Goal: Find specific page/section: Find specific page/section

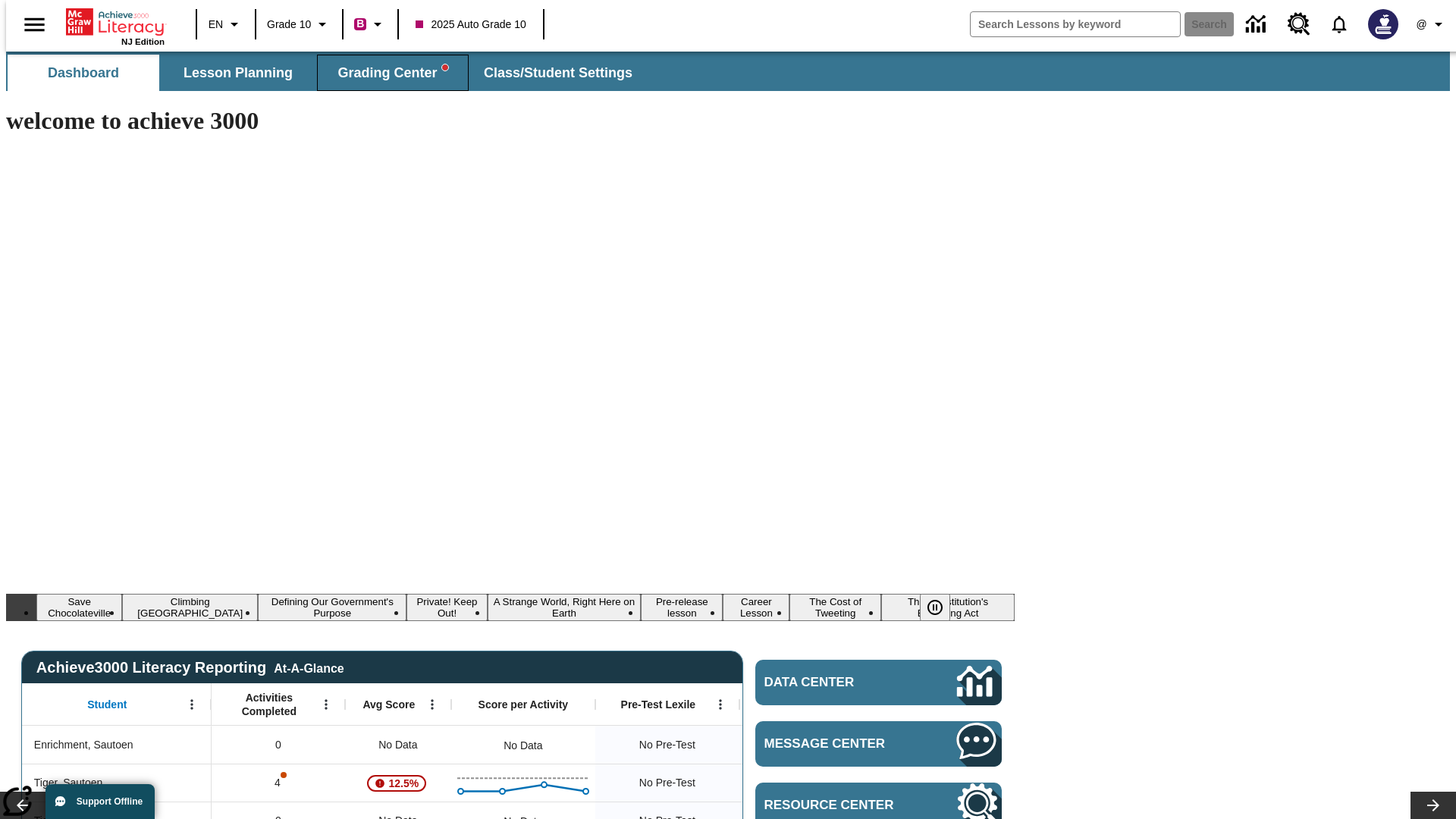
click at [387, 73] on span "Grading Center" at bounding box center [392, 73] width 110 height 17
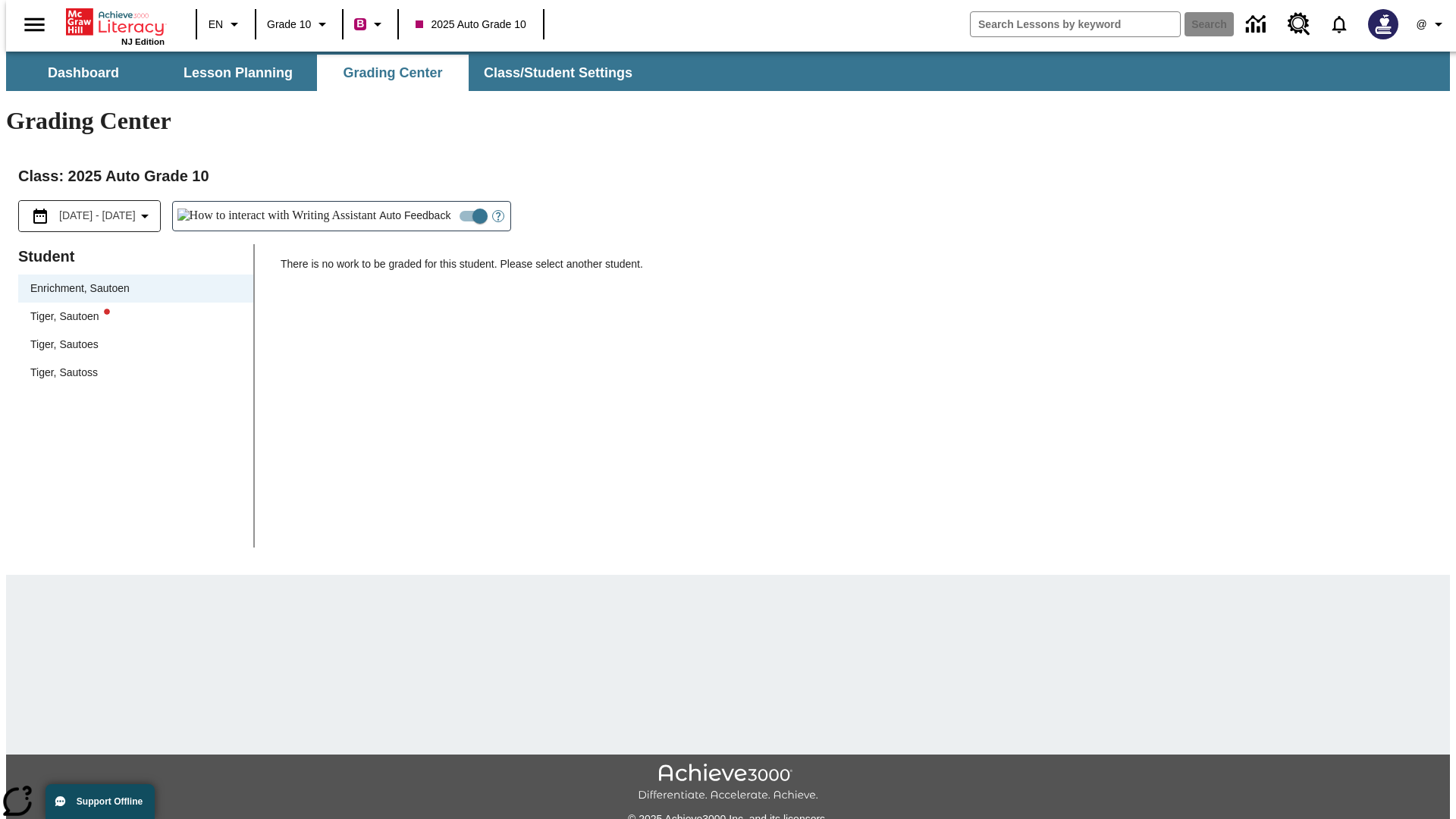
click at [131, 308] on div "Tiger, Sautoen" at bounding box center [136, 316] width 211 height 16
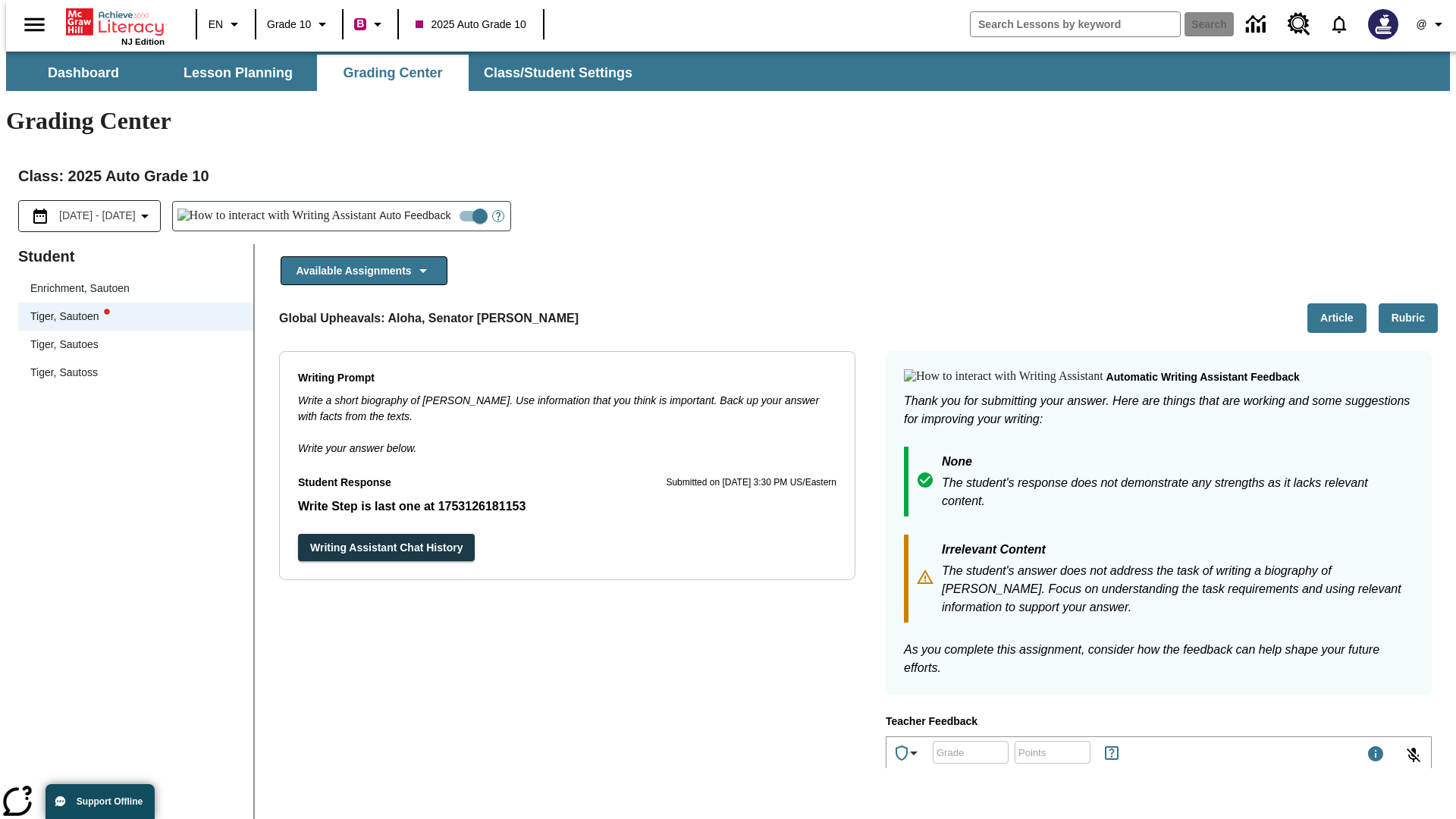
scroll to position [262, 0]
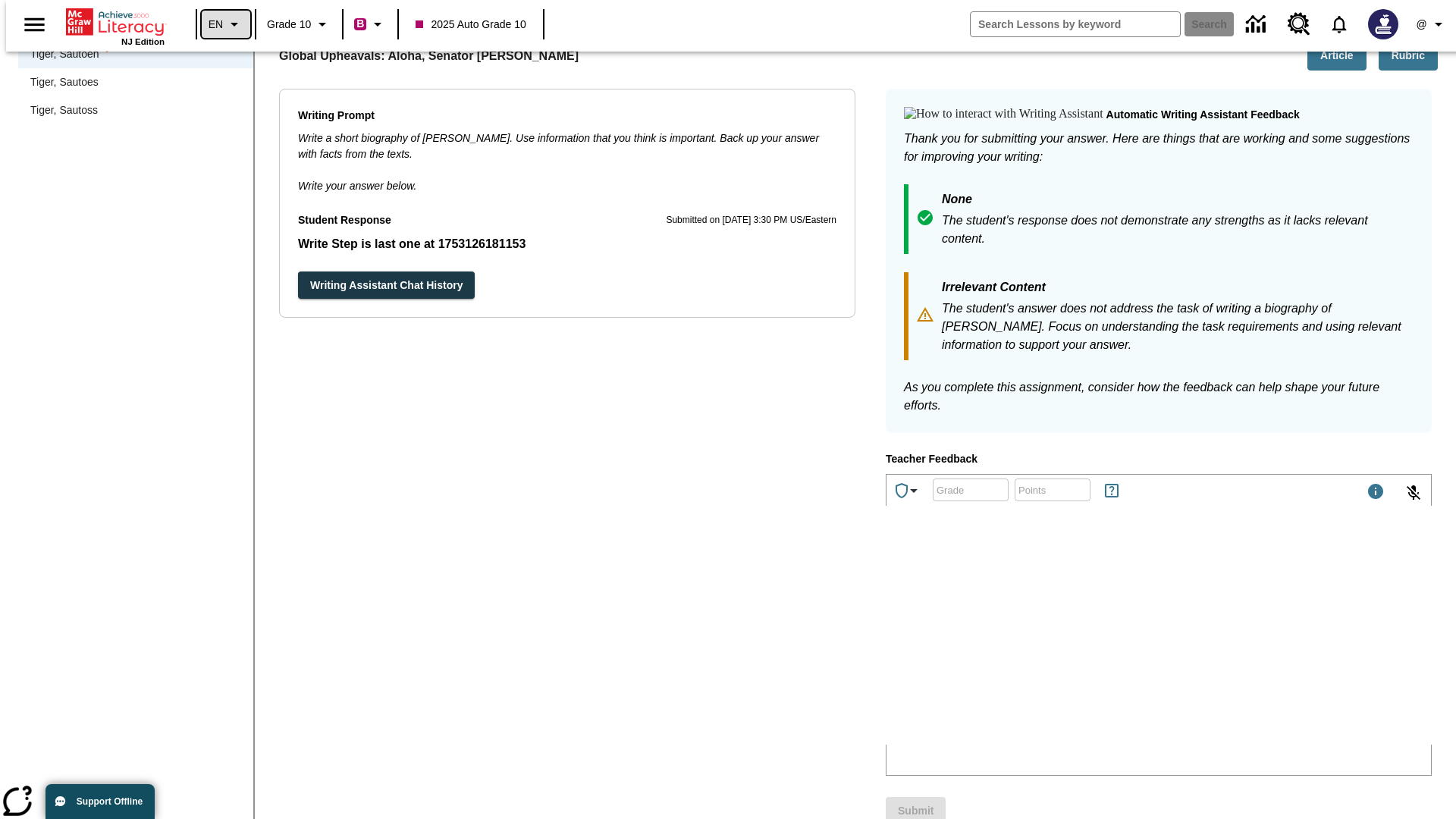
click at [225, 24] on icon "Language: EN, Select a language" at bounding box center [234, 24] width 18 height 18
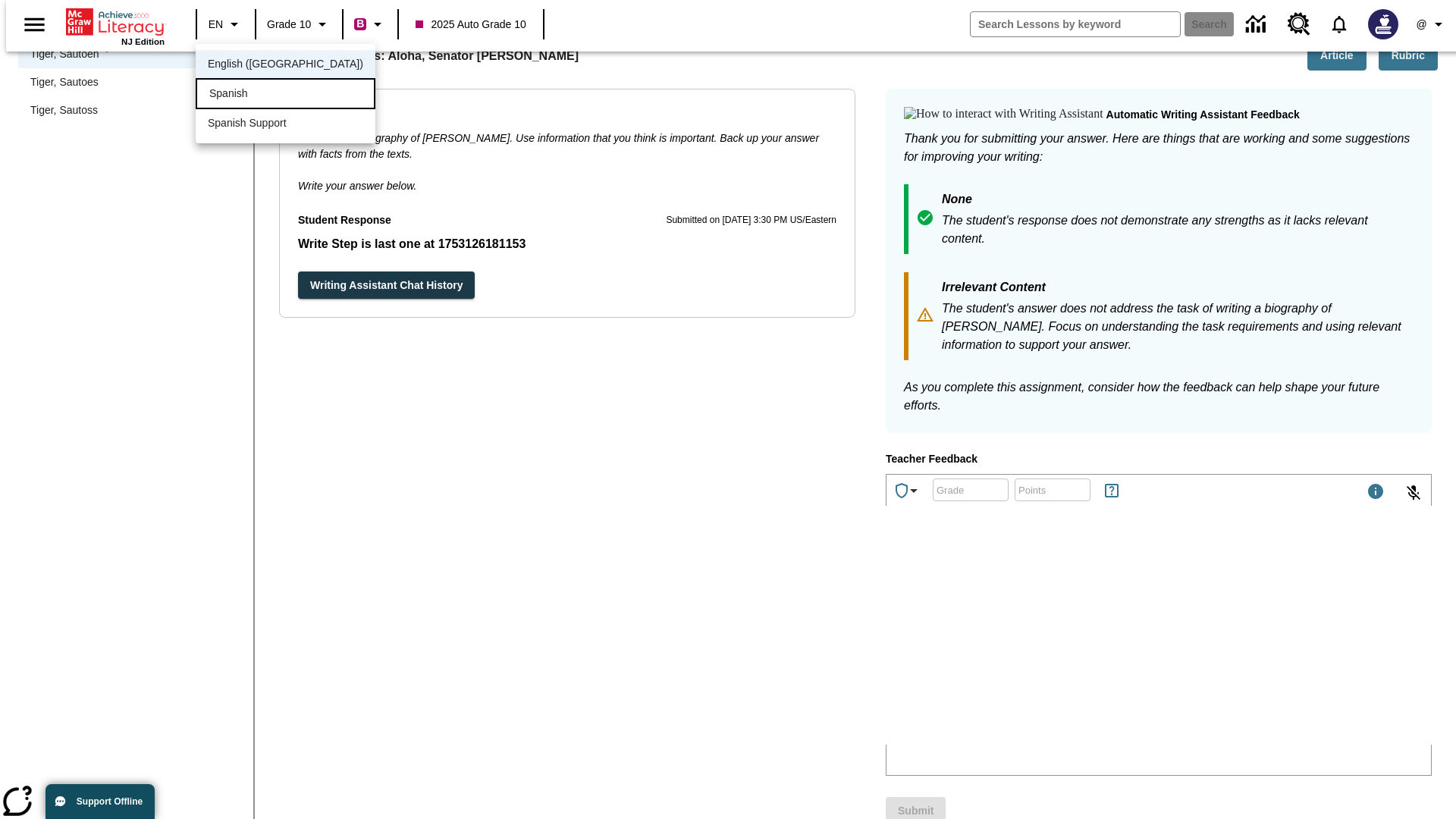
click at [253, 95] on div "Spanish" at bounding box center [285, 94] width 179 height 31
